Goal: Task Accomplishment & Management: Use online tool/utility

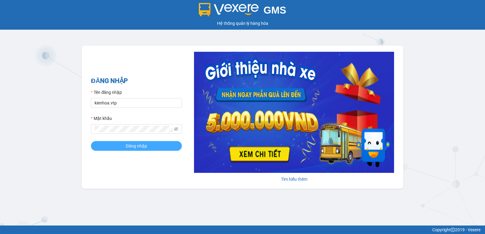
click at [136, 151] on button "Đăng nhập" at bounding box center [136, 146] width 91 height 10
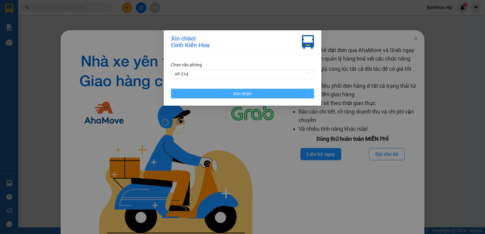
click at [194, 89] on button "Xác nhận" at bounding box center [242, 94] width 143 height 10
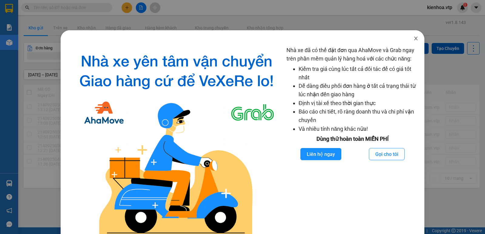
click at [414, 39] on icon "close" at bounding box center [415, 38] width 5 height 5
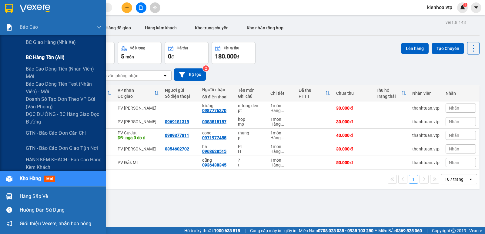
click at [55, 65] on div "BC hàng tồn (all)" at bounding box center [64, 57] width 76 height 15
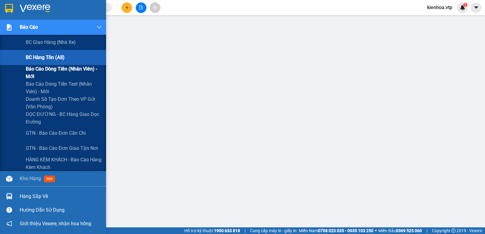
click at [48, 71] on span "Báo cáo dòng tiền (nhân viên) - mới" at bounding box center [64, 72] width 76 height 15
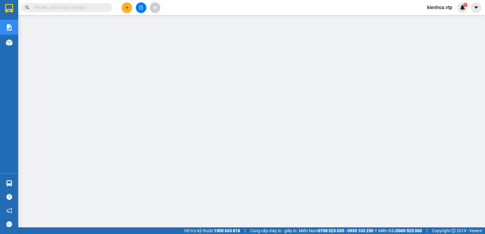
click at [440, 8] on span "kienhoa.vtp" at bounding box center [439, 8] width 35 height 8
click at [436, 14] on li "Đăng xuất" at bounding box center [440, 19] width 39 height 10
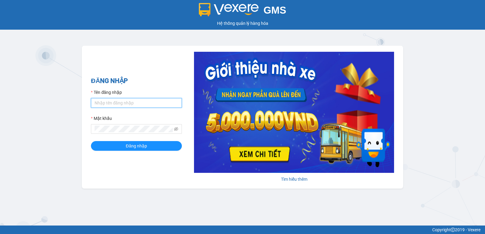
type input "kienhoa.vtp"
click at [128, 101] on input "kienhoa.vtp" at bounding box center [136, 103] width 91 height 10
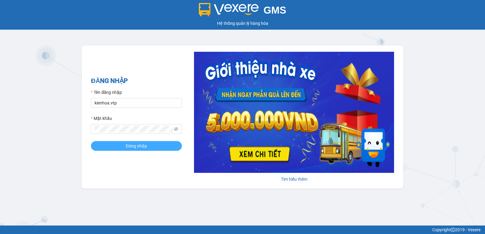
click at [142, 148] on span "Đăng nhập" at bounding box center [136, 146] width 21 height 7
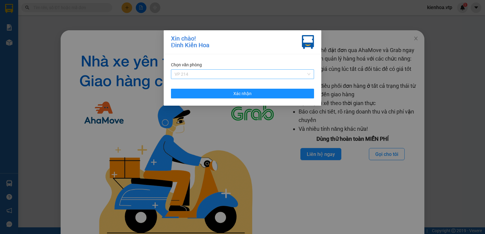
click at [215, 76] on span "VP 214" at bounding box center [242, 74] width 136 height 9
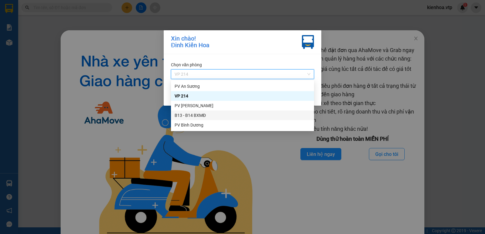
click at [197, 117] on div "B13 - B14 BXMĐ" at bounding box center [242, 115] width 136 height 7
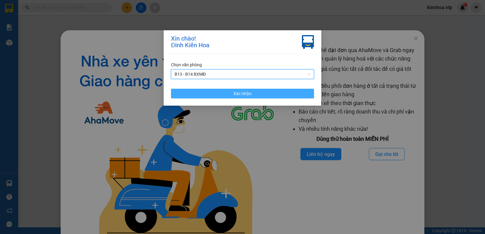
click at [294, 95] on button "Xác nhận" at bounding box center [242, 94] width 143 height 10
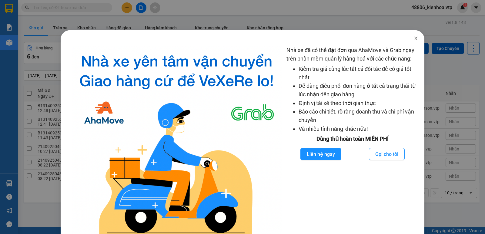
click at [414, 41] on icon "close" at bounding box center [415, 38] width 5 height 5
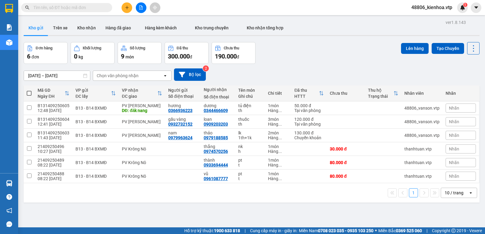
click at [321, 62] on div "Đơn hàng 6 đơn Khối lượng 0 kg Số lượng 9 món Đã thu 300.000 đ Chưa thu 190.000…" at bounding box center [252, 53] width 456 height 22
click at [82, 10] on input "text" at bounding box center [68, 7] width 71 height 7
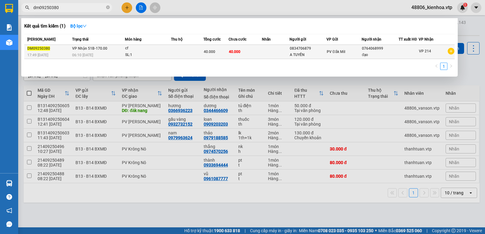
type input "dm09250380"
click at [108, 54] on div "06:10 - 13/09" at bounding box center [98, 55] width 52 height 7
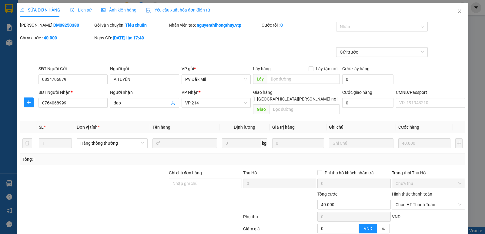
type input "0834706879"
type input "A TUYẾN"
type input "0764068999"
type input "đạo"
type input "40.000"
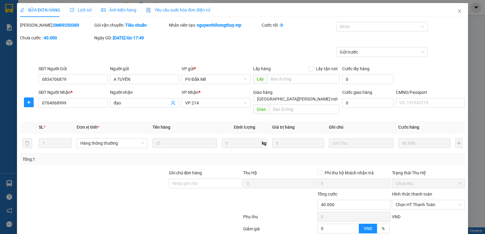
type input "40.000"
type input "2.000"
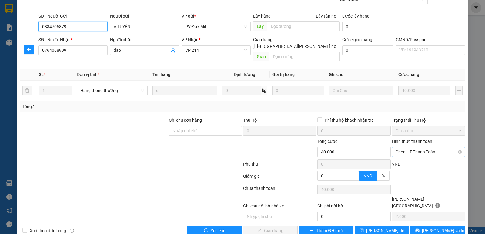
click at [414, 148] on span "Chọn HT Thanh Toán" at bounding box center [428, 152] width 66 height 9
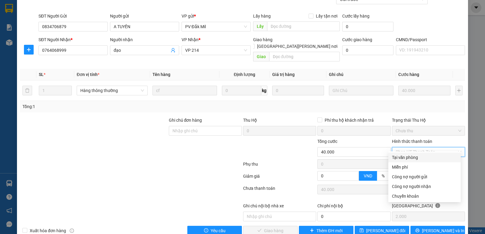
click at [413, 154] on div "Tại văn phòng" at bounding box center [424, 157] width 65 height 7
type input "0"
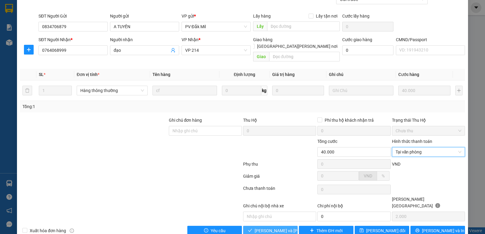
click at [268, 227] on span "Lưu và Giao hàng" at bounding box center [295, 230] width 82 height 7
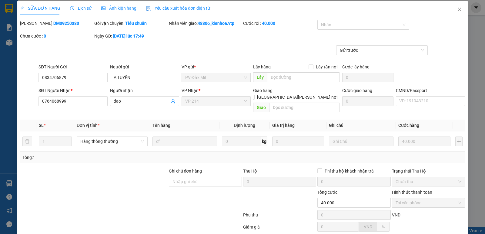
scroll to position [0, 0]
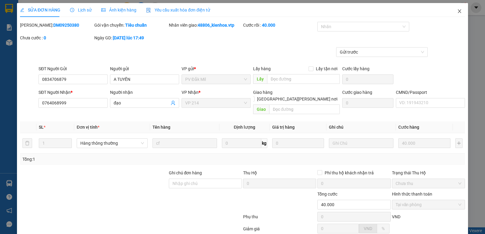
click at [457, 13] on icon "close" at bounding box center [459, 11] width 5 height 5
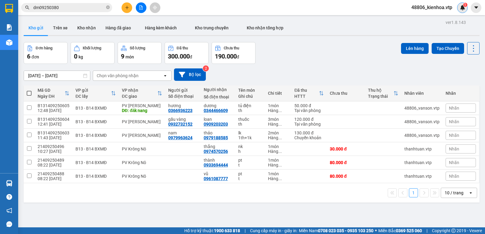
click at [460, 5] on img at bounding box center [462, 7] width 5 height 5
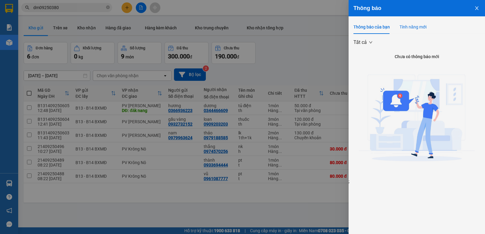
click at [415, 24] on div "Tính năng mới" at bounding box center [412, 27] width 27 height 7
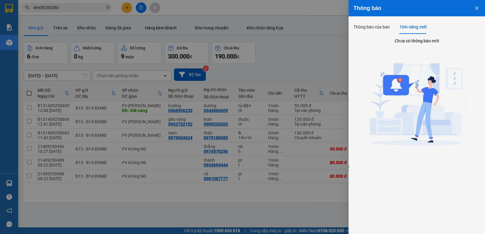
click at [476, 8] on icon "close" at bounding box center [476, 8] width 3 height 4
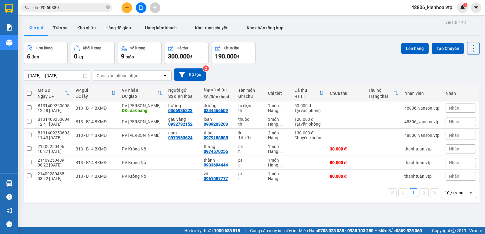
click at [300, 53] on div "Đơn hàng 6 đơn Khối lượng 0 kg Số lượng 9 món Đã thu 300.000 đ Chưa thu 190.000…" at bounding box center [252, 53] width 456 height 22
